Goal: Ask a question

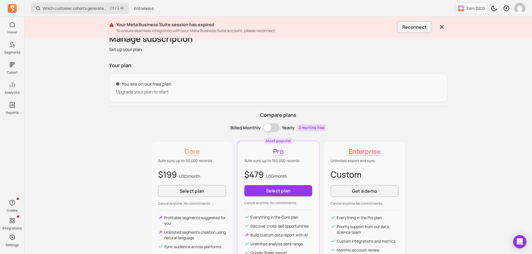
scroll to position [77, 0]
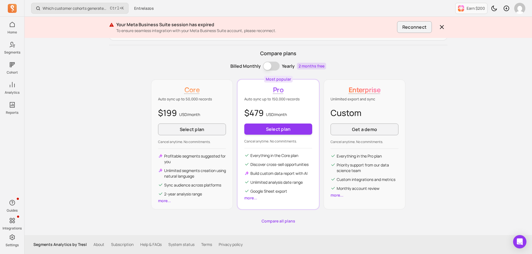
click at [253, 196] on link "more..." at bounding box center [250, 197] width 13 height 5
click at [269, 67] on button "Billing term" at bounding box center [271, 66] width 17 height 9
click at [271, 67] on button "Billing term" at bounding box center [271, 66] width 17 height 9
click at [270, 67] on button "Billing term" at bounding box center [271, 66] width 17 height 9
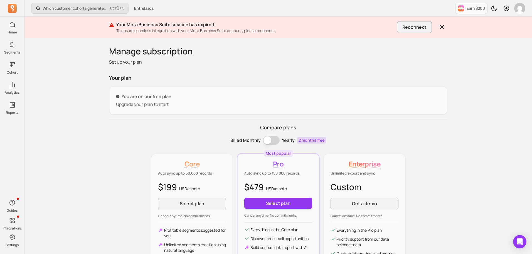
scroll to position [0, 0]
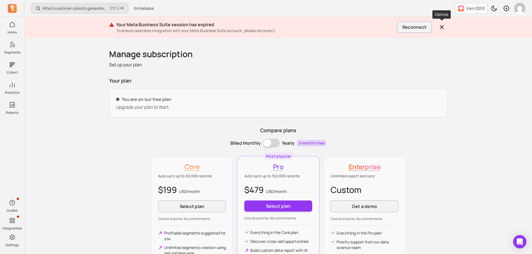
click at [438, 27] on button "button" at bounding box center [442, 26] width 11 height 11
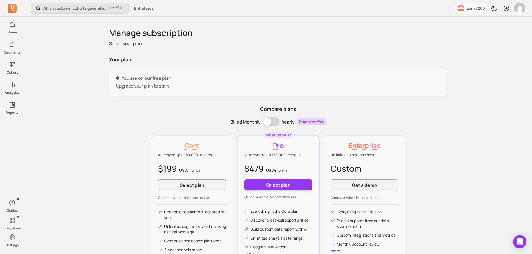
click at [143, 80] on p "You are on our free plan" at bounding box center [278, 78] width 325 height 7
click at [121, 78] on p "You are on our free plan" at bounding box center [278, 78] width 325 height 7
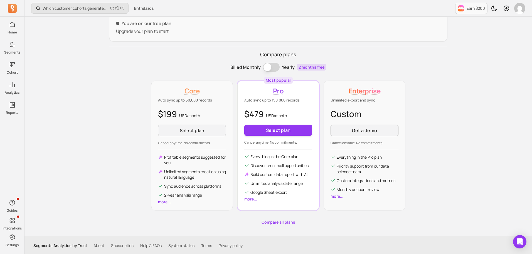
scroll to position [56, 0]
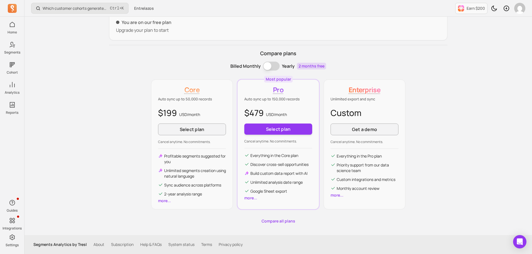
click at [279, 220] on link "Compare all plans" at bounding box center [278, 221] width 339 height 6
click at [165, 202] on link "more..." at bounding box center [164, 200] width 13 height 5
click at [523, 244] on icon "Open Intercom Messenger" at bounding box center [520, 241] width 6 height 7
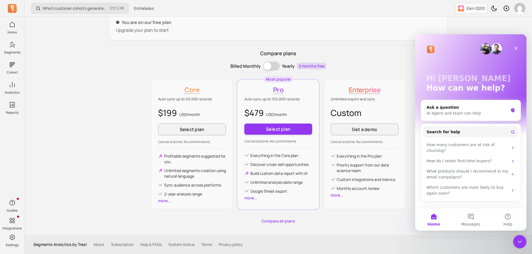
scroll to position [0, 0]
click at [472, 216] on button "Messages" at bounding box center [470, 219] width 37 height 22
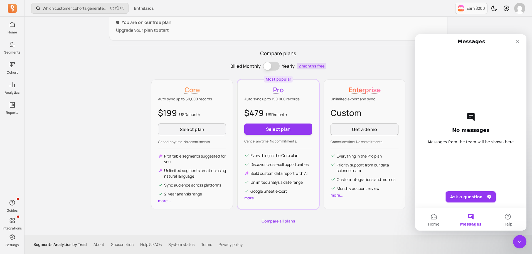
click at [468, 196] on button "Ask a question" at bounding box center [471, 196] width 50 height 11
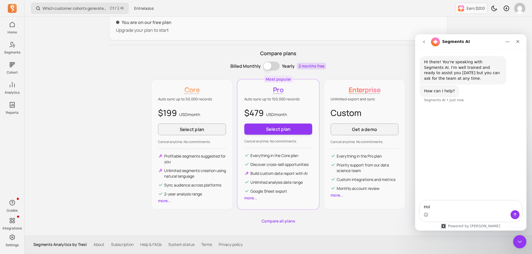
type textarea "Hola"
type textarea "necesito"
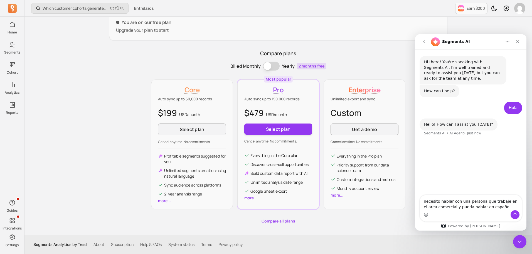
type textarea "necesito hablar con una persona que trabaje en el area comercial y pueda hablar…"
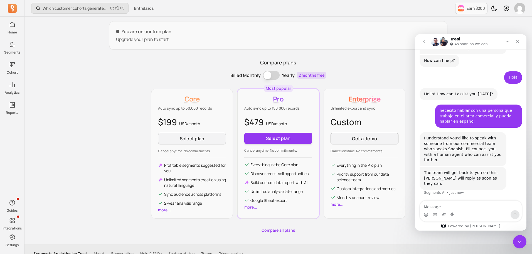
scroll to position [28, 0]
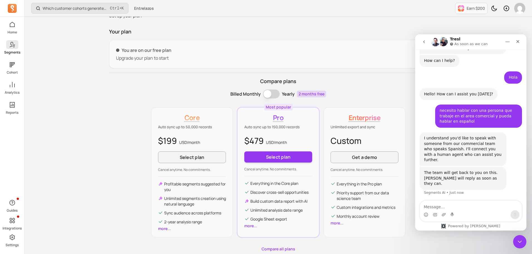
click at [9, 46] on icon at bounding box center [12, 44] width 7 height 7
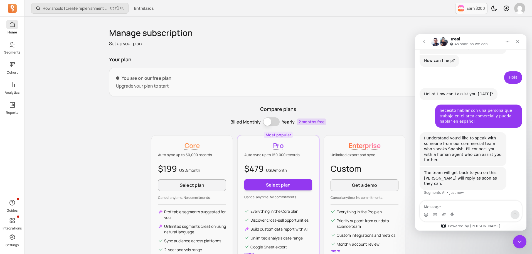
click at [19, 29] on link "Home" at bounding box center [12, 27] width 24 height 14
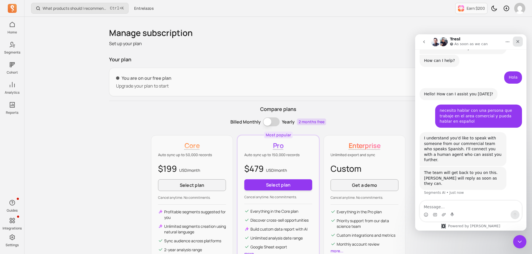
click at [520, 38] on div "Close" at bounding box center [518, 41] width 10 height 10
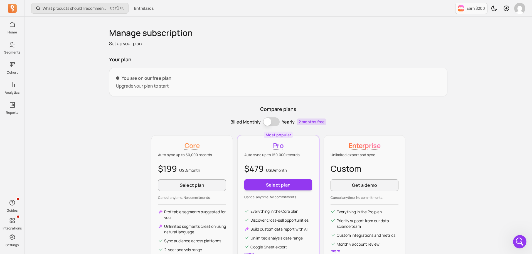
scroll to position [30, 0]
click at [138, 80] on p "You are on our free plan" at bounding box center [278, 78] width 325 height 7
click at [119, 77] on span at bounding box center [117, 77] width 3 height 3
click at [514, 9] on div "Earn $200" at bounding box center [490, 8] width 70 height 16
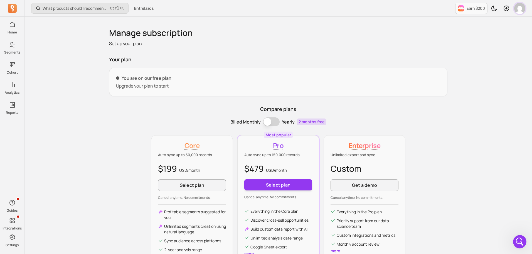
click at [518, 9] on img "button" at bounding box center [519, 8] width 11 height 11
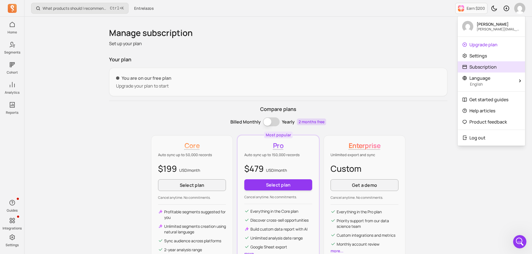
click at [485, 66] on p "Subscription" at bounding box center [483, 66] width 27 height 7
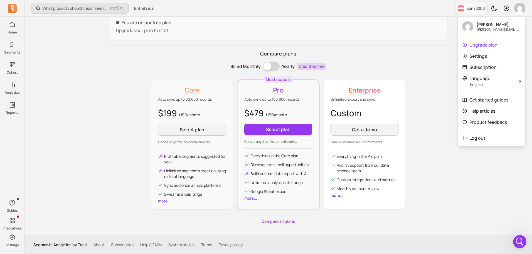
scroll to position [56, 0]
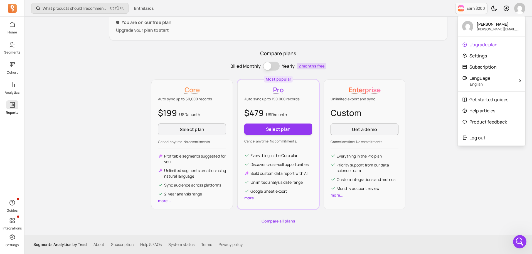
click at [13, 106] on icon at bounding box center [12, 105] width 5 height 6
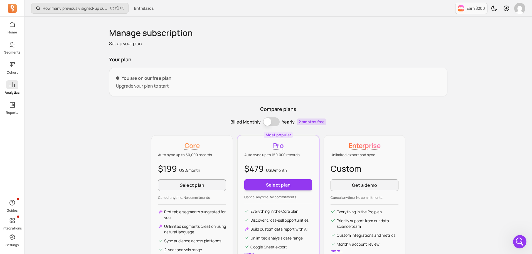
click at [13, 84] on icon at bounding box center [12, 84] width 7 height 7
click at [6, 64] on link "Cohort" at bounding box center [12, 67] width 24 height 14
click at [10, 63] on icon at bounding box center [12, 64] width 5 height 5
click at [10, 43] on icon at bounding box center [12, 44] width 7 height 7
click at [18, 26] on span at bounding box center [12, 24] width 12 height 9
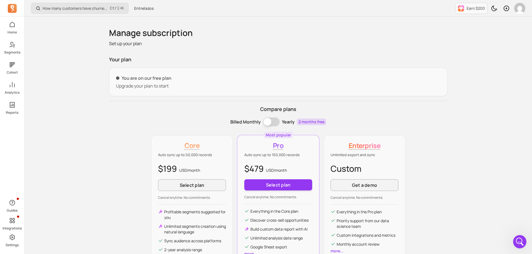
click at [13, 12] on icon at bounding box center [12, 8] width 9 height 9
click at [12, 30] on p "Home" at bounding box center [12, 32] width 9 height 4
click at [13, 48] on span at bounding box center [12, 44] width 12 height 9
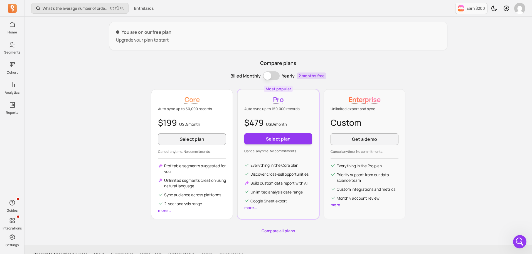
scroll to position [56, 0]
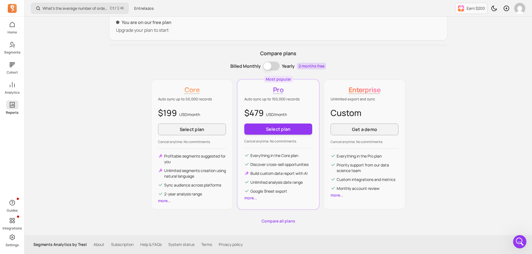
click at [12, 105] on icon at bounding box center [12, 105] width 5 height 6
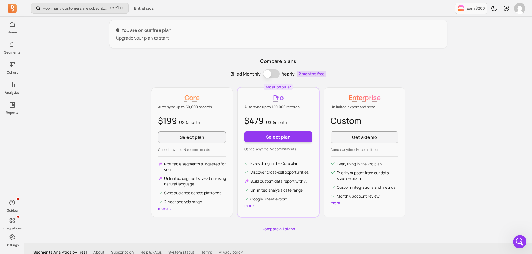
scroll to position [56, 0]
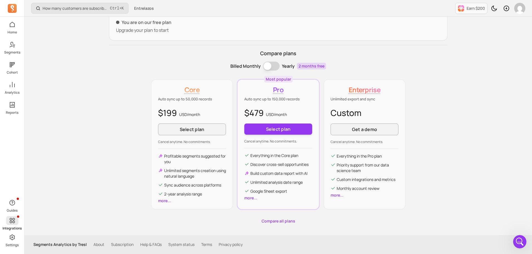
click at [12, 222] on icon at bounding box center [11, 219] width 5 height 5
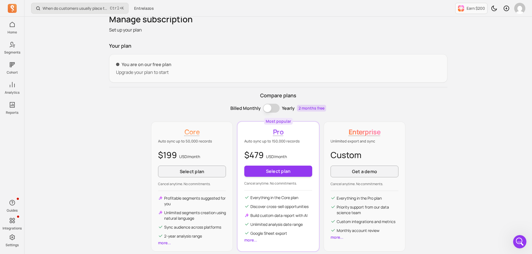
scroll to position [56, 0]
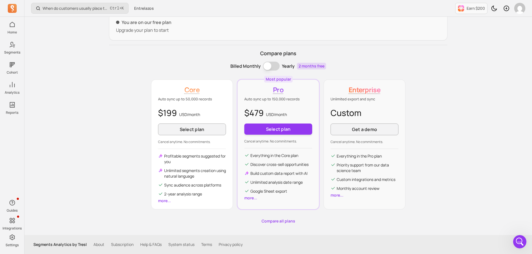
click at [165, 201] on link "more..." at bounding box center [164, 200] width 13 height 5
